Goal: Navigation & Orientation: Find specific page/section

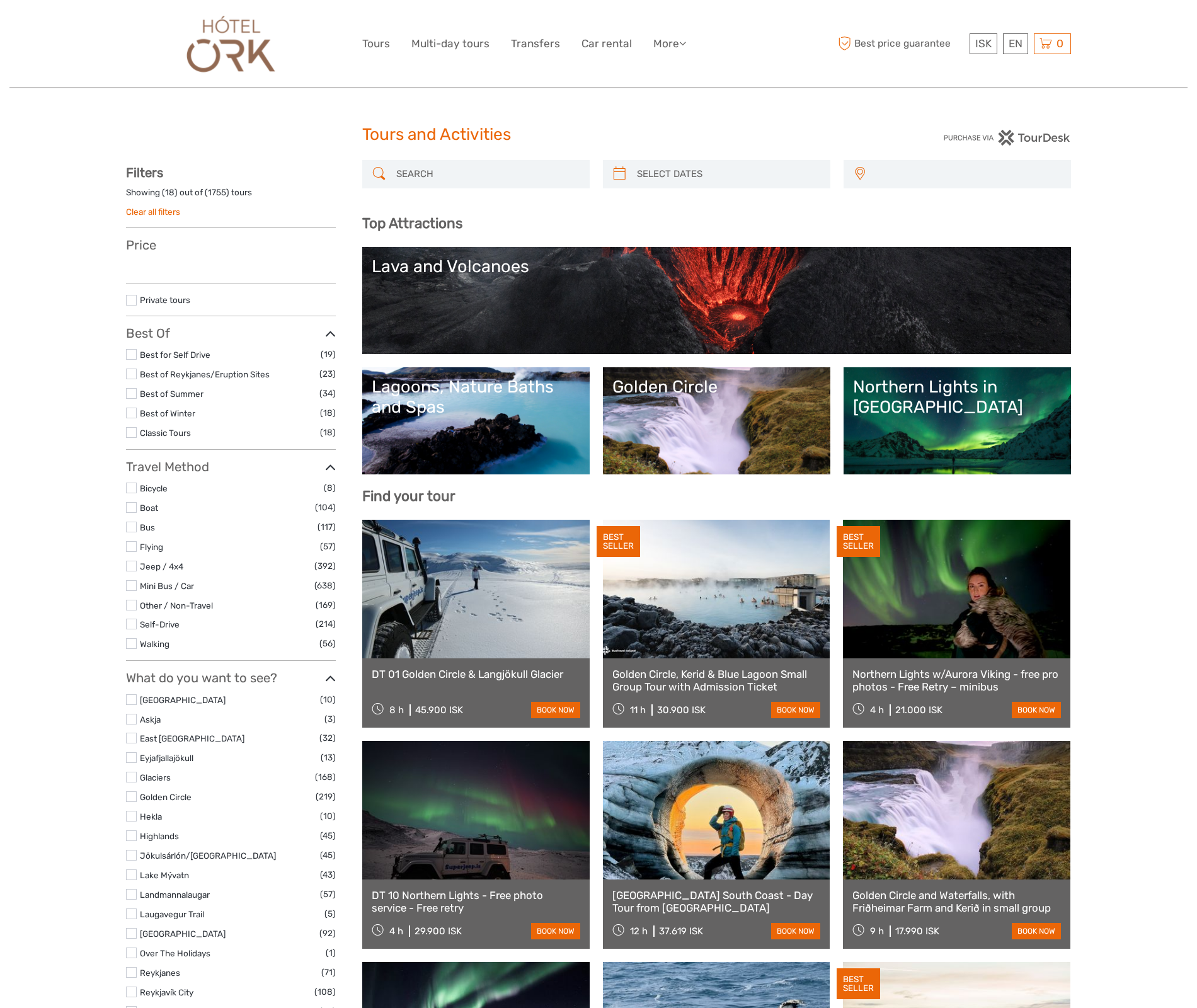
select select
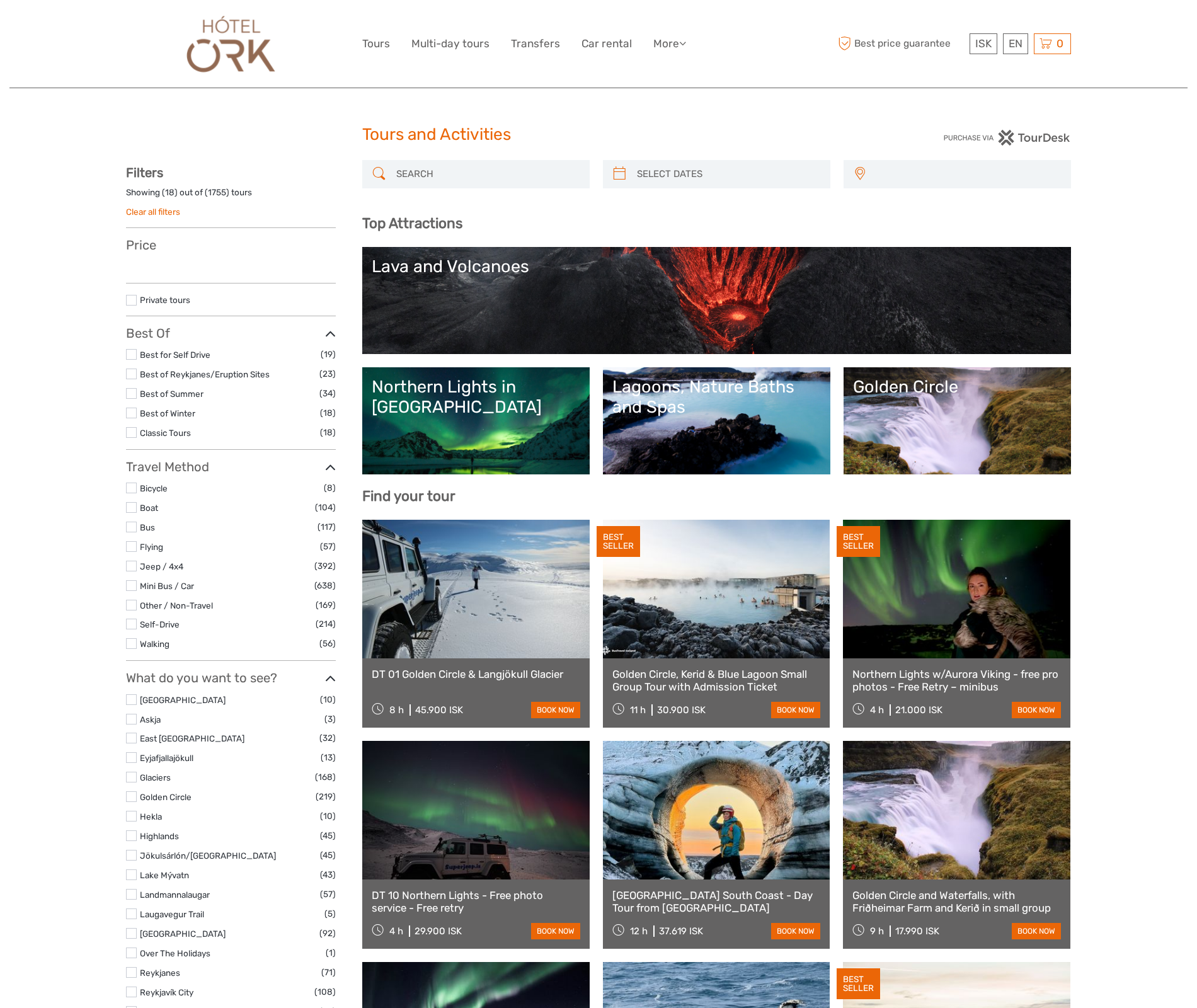
select select
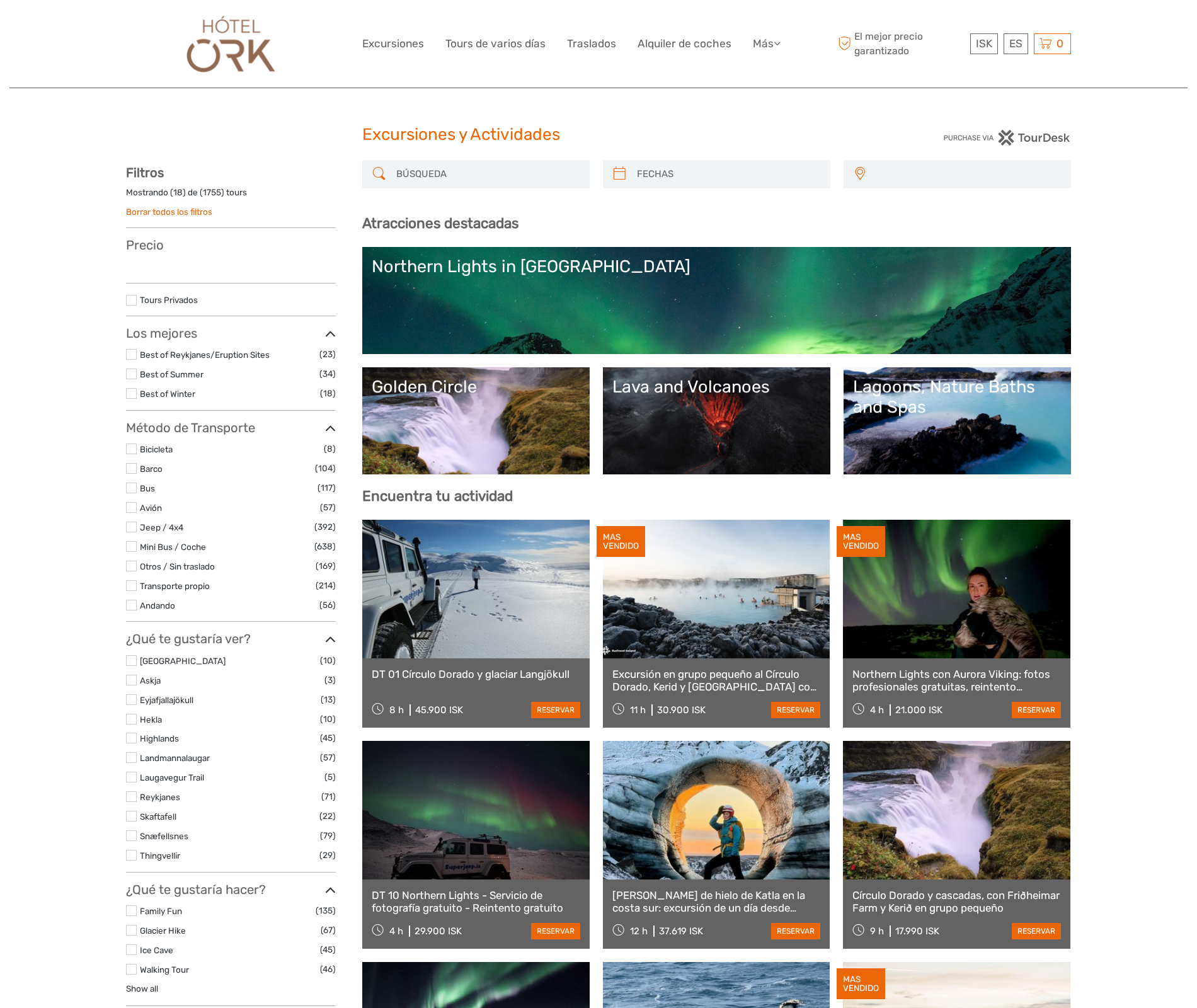
select select
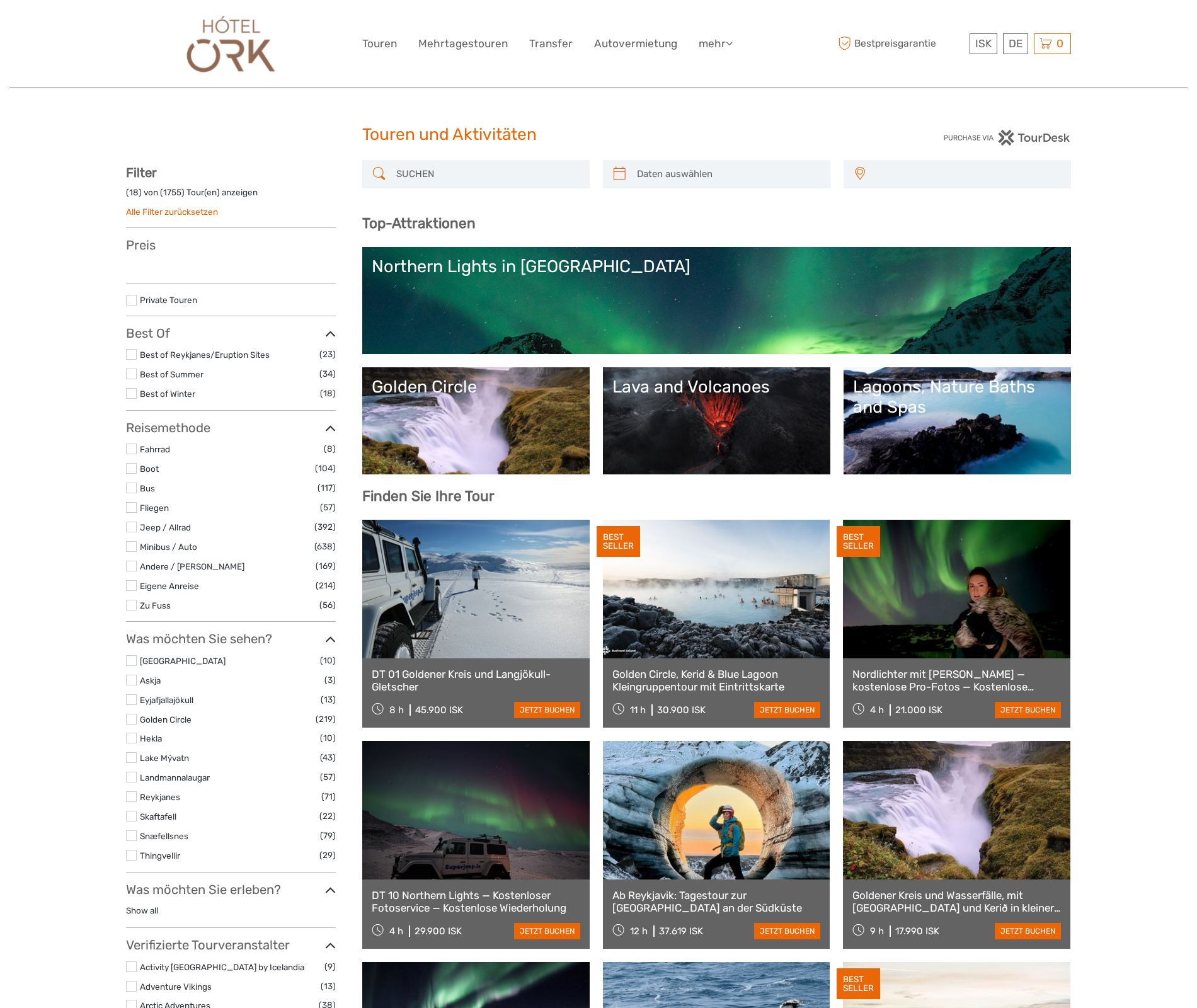
select select
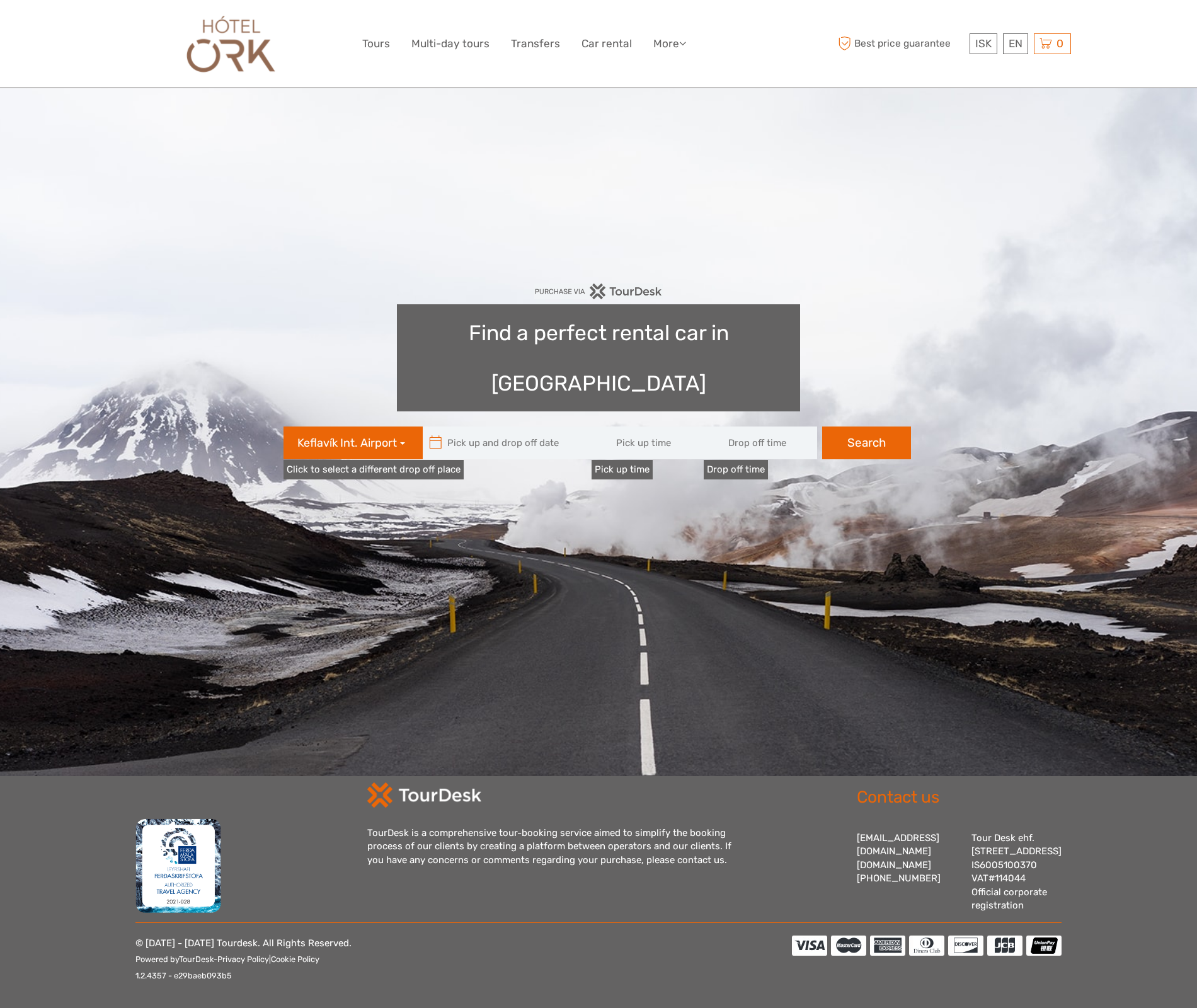
type input "08:00"
